Goal: Task Accomplishment & Management: Manage account settings

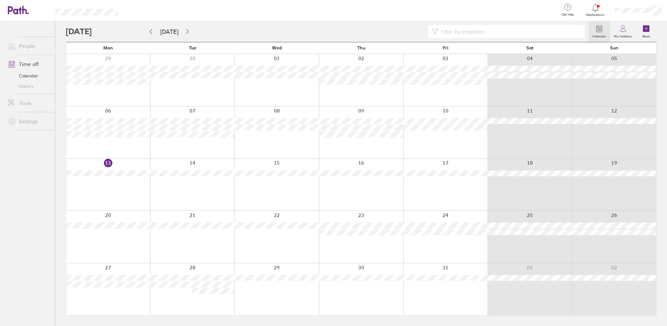
click at [633, 13] on div at bounding box center [638, 10] width 58 height 21
click at [623, 33] on link "My profile" at bounding box center [634, 29] width 65 height 17
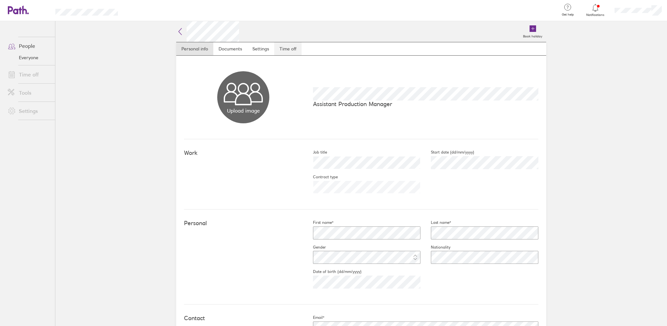
click at [289, 45] on link "Time off" at bounding box center [287, 48] width 27 height 13
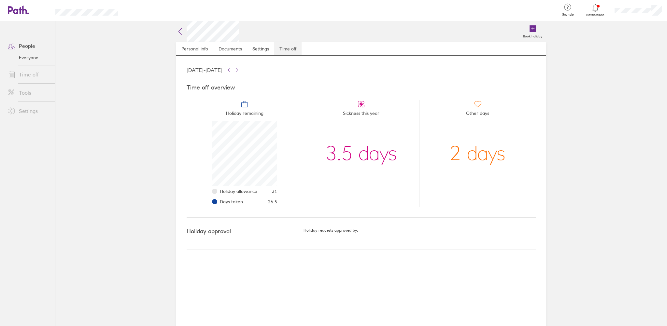
scroll to position [65, 65]
click at [38, 312] on nav at bounding box center [27, 315] width 55 height 21
